Goal: Navigation & Orientation: Find specific page/section

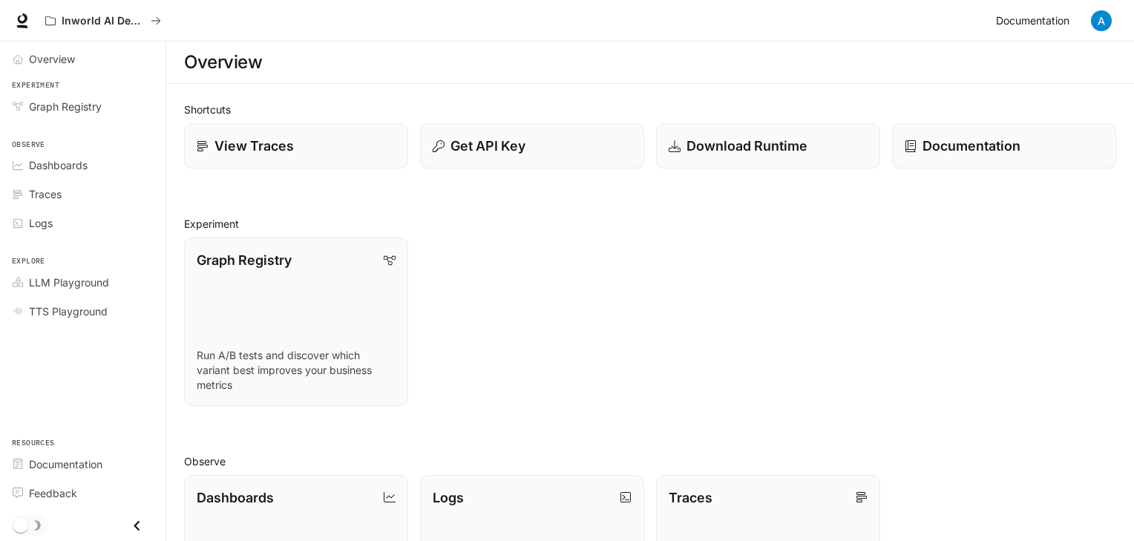
click at [1056, 23] on span "Documentation" at bounding box center [1032, 21] width 73 height 19
click at [1108, 22] on img "button" at bounding box center [1101, 20] width 21 height 21
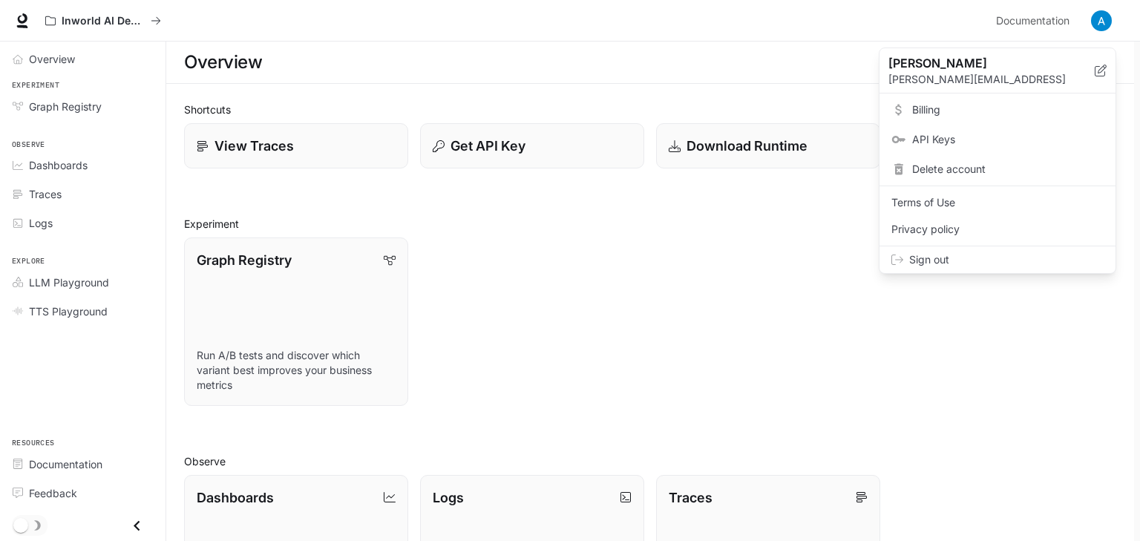
click at [30, 25] on div at bounding box center [570, 270] width 1140 height 541
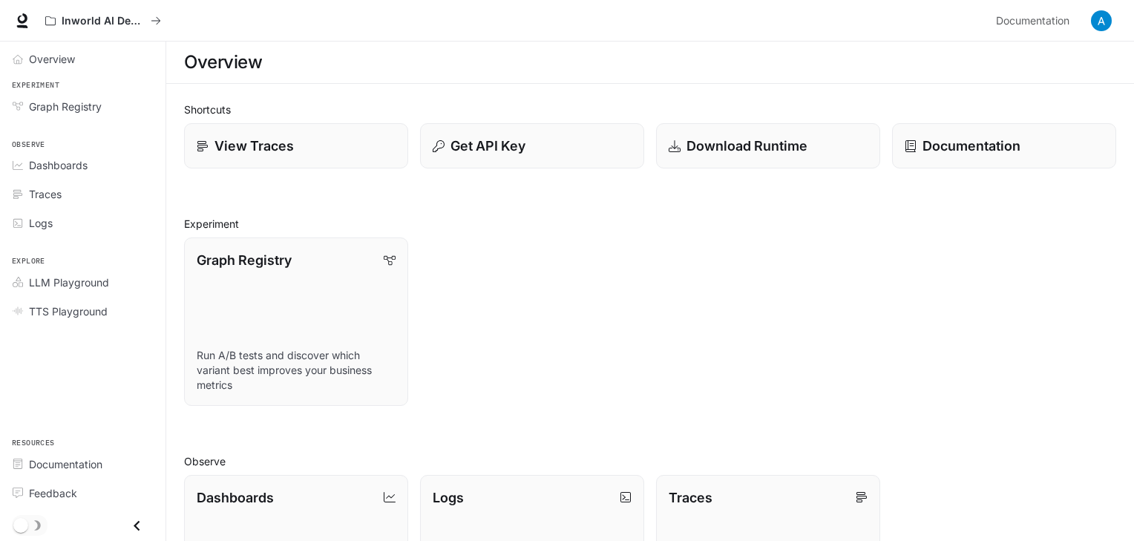
click at [39, 76] on div "Experiment Graph Registry" at bounding box center [83, 100] width 166 height 48
click at [37, 60] on span "Overview" at bounding box center [52, 59] width 46 height 16
click at [86, 108] on span "Graph Registry" at bounding box center [65, 107] width 73 height 16
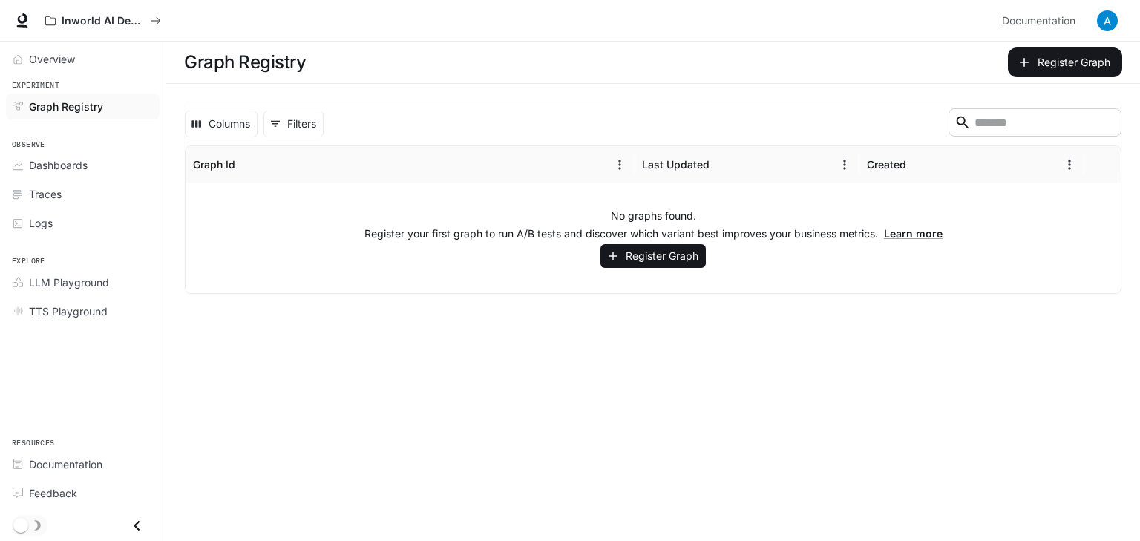
click at [340, 257] on div "No graphs found. Register your first graph to run A/B tests and discover which …" at bounding box center [654, 238] width 936 height 110
click at [101, 169] on div "Dashboards" at bounding box center [91, 165] width 124 height 16
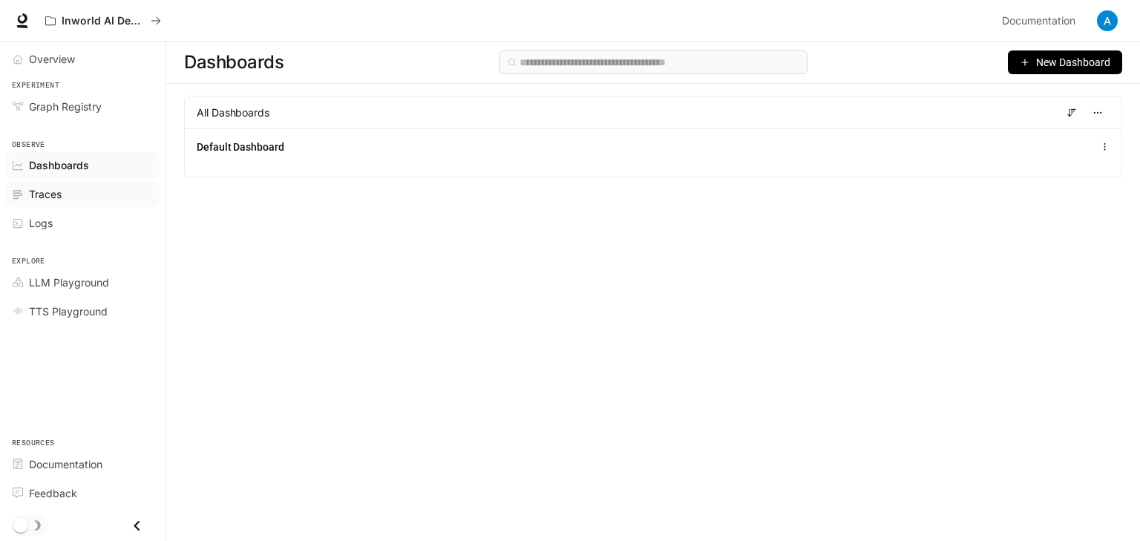
click at [69, 181] on link "Traces" at bounding box center [83, 194] width 154 height 26
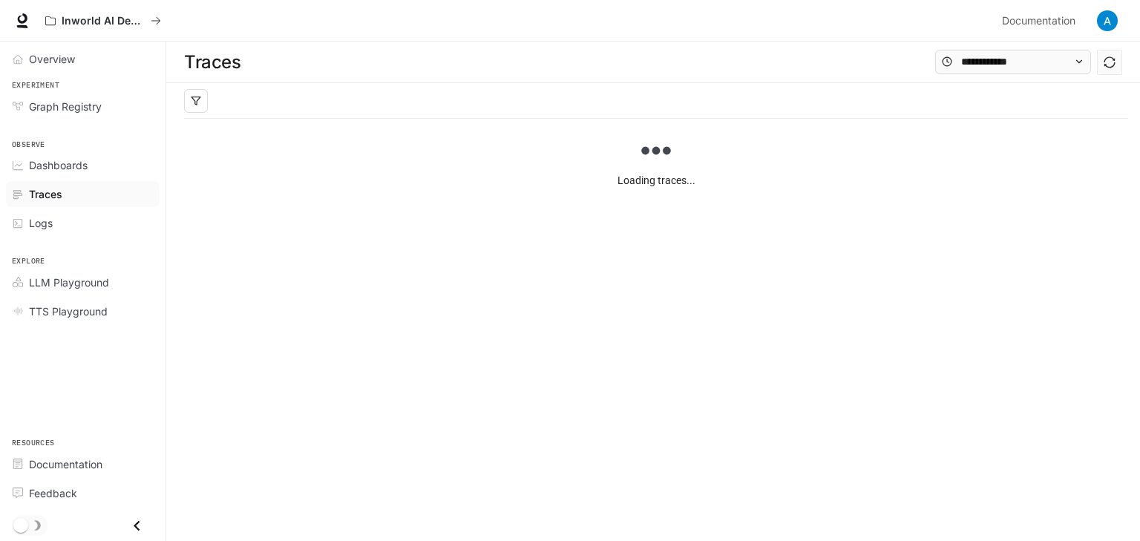
click at [72, 217] on div "Logs" at bounding box center [91, 223] width 124 height 16
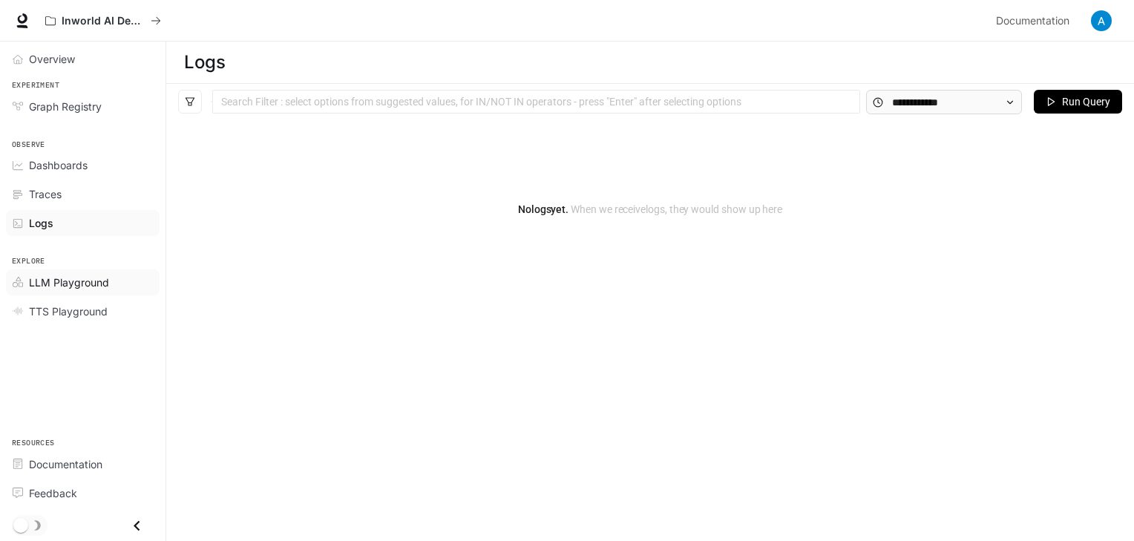
click at [80, 283] on span "LLM Playground" at bounding box center [69, 283] width 80 height 16
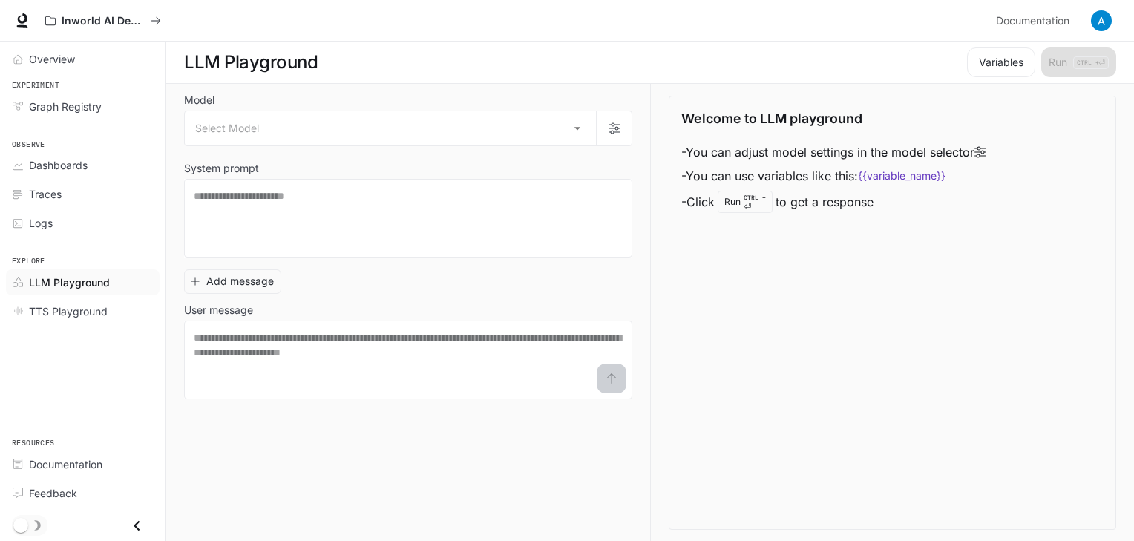
click at [984, 153] on icon at bounding box center [981, 152] width 12 height 12
click at [114, 295] on li "LLM Playground" at bounding box center [83, 282] width 166 height 29
click at [97, 313] on span "TTS Playground" at bounding box center [68, 312] width 79 height 16
